Goal: Task Accomplishment & Management: Use online tool/utility

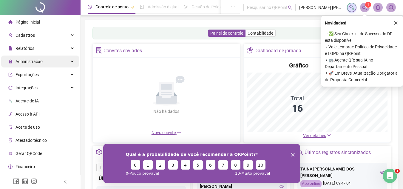
click at [45, 61] on div "Administração" at bounding box center [40, 61] width 78 height 12
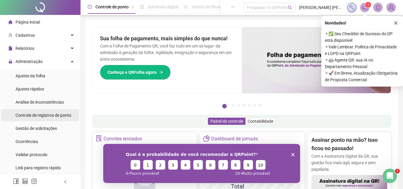
drag, startPoint x: 51, startPoint y: 112, endPoint x: 56, endPoint y: 112, distance: 4.8
click at [56, 113] on span "Controle de registros de ponto" at bounding box center [44, 115] width 56 height 5
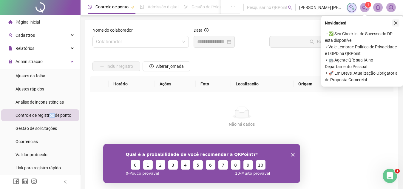
click at [397, 23] on icon "close" at bounding box center [396, 23] width 4 height 4
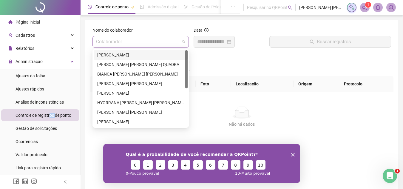
click at [181, 41] on span at bounding box center [140, 41] width 89 height 11
click at [139, 55] on div "[PERSON_NAME]" at bounding box center [140, 55] width 87 height 7
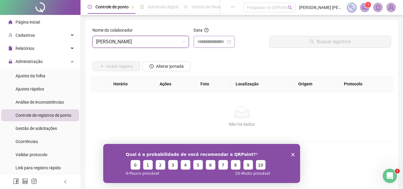
click at [231, 41] on div at bounding box center [214, 41] width 34 height 7
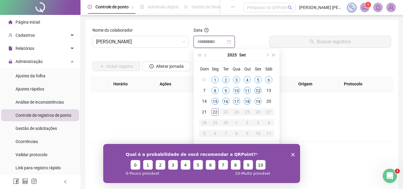
type input "**********"
drag, startPoint x: 257, startPoint y: 89, endPoint x: 292, endPoint y: 60, distance: 45.6
click at [259, 89] on div "12" at bounding box center [257, 90] width 7 height 7
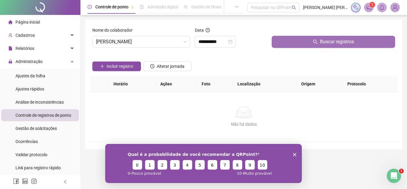
click at [305, 41] on button "Buscar registros" at bounding box center [333, 42] width 123 height 12
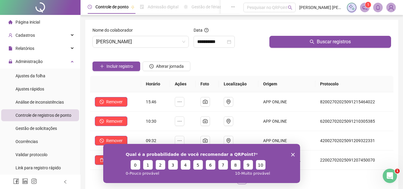
drag, startPoint x: 238, startPoint y: 39, endPoint x: 254, endPoint y: 44, distance: 16.6
click at [242, 41] on div "**********" at bounding box center [229, 42] width 71 height 12
drag, startPoint x: 290, startPoint y: 155, endPoint x: 387, endPoint y: 288, distance: 164.0
click at [291, 155] on icon "Encerrar pesquisa" at bounding box center [293, 154] width 4 height 4
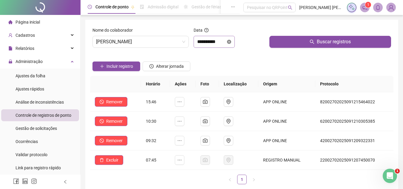
click at [231, 41] on icon "close-circle" at bounding box center [229, 42] width 4 height 4
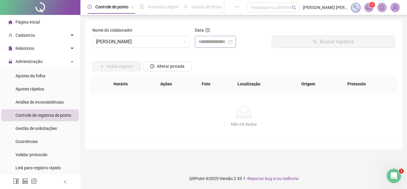
click at [233, 40] on div at bounding box center [216, 41] width 34 height 7
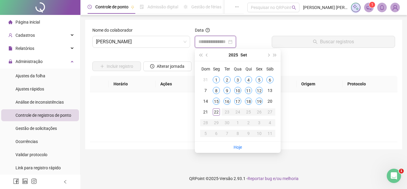
type input "**********"
drag, startPoint x: 268, startPoint y: 90, endPoint x: 298, endPoint y: 66, distance: 38.1
click at [275, 90] on td "13" at bounding box center [270, 90] width 11 height 11
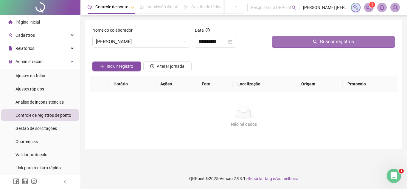
click at [305, 43] on button "Buscar registros" at bounding box center [333, 42] width 123 height 12
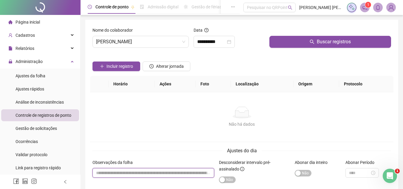
click at [140, 174] on input "textarea" at bounding box center [153, 173] width 122 height 10
type input "*"
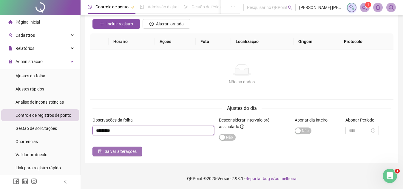
type input "********"
click at [120, 152] on span "Salvar alterações" at bounding box center [121, 151] width 32 height 7
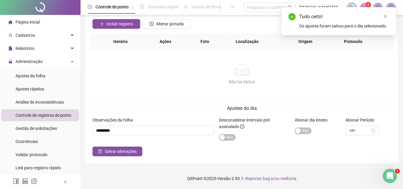
scroll to position [0, 0]
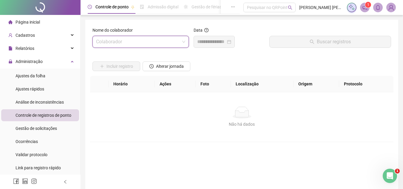
click at [185, 41] on span at bounding box center [140, 41] width 89 height 11
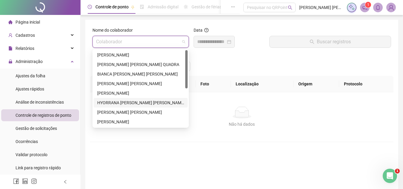
drag, startPoint x: 139, startPoint y: 101, endPoint x: 217, endPoint y: 68, distance: 84.7
click at [146, 99] on div "HYORRANA [PERSON_NAME] [PERSON_NAME]" at bounding box center [141, 103] width 94 height 10
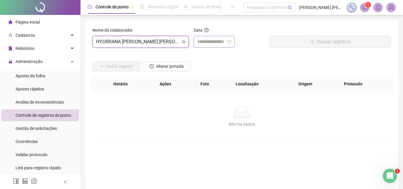
click at [231, 41] on div at bounding box center [214, 41] width 34 height 7
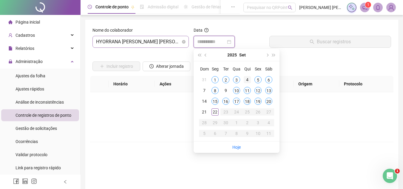
type input "**********"
click at [247, 79] on div "4" at bounding box center [247, 79] width 7 height 7
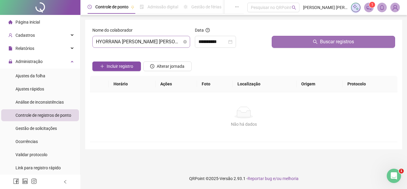
click at [306, 43] on button "Buscar registros" at bounding box center [333, 42] width 123 height 12
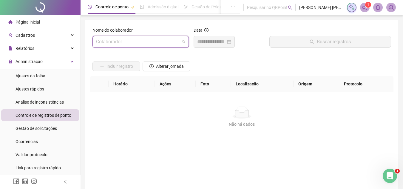
click at [185, 41] on span at bounding box center [140, 41] width 89 height 11
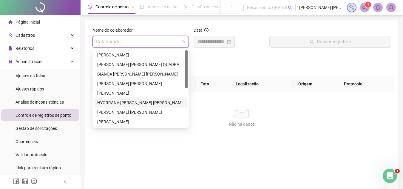
scroll to position [60, 0]
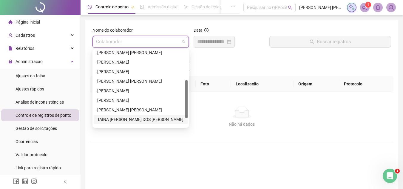
drag, startPoint x: 126, startPoint y: 118, endPoint x: 140, endPoint y: 118, distance: 14.3
click at [132, 118] on div "TAINA [PERSON_NAME] DOS [PERSON_NAME]" at bounding box center [140, 119] width 87 height 7
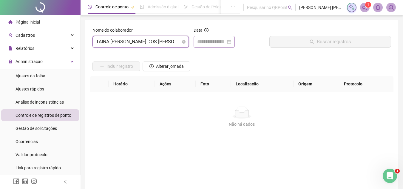
click at [231, 39] on div at bounding box center [214, 41] width 34 height 7
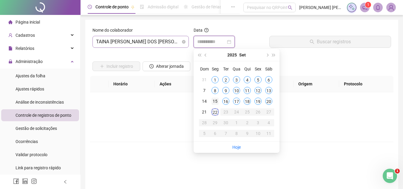
type input "**********"
drag, startPoint x: 215, startPoint y: 99, endPoint x: 231, endPoint y: 91, distance: 17.9
click at [217, 99] on div "15" at bounding box center [214, 101] width 7 height 7
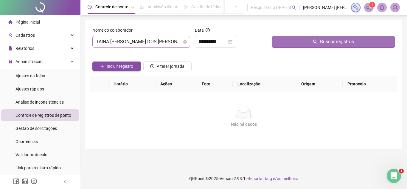
click at [310, 42] on button "Buscar registros" at bounding box center [333, 42] width 123 height 12
